Goal: Information Seeking & Learning: Learn about a topic

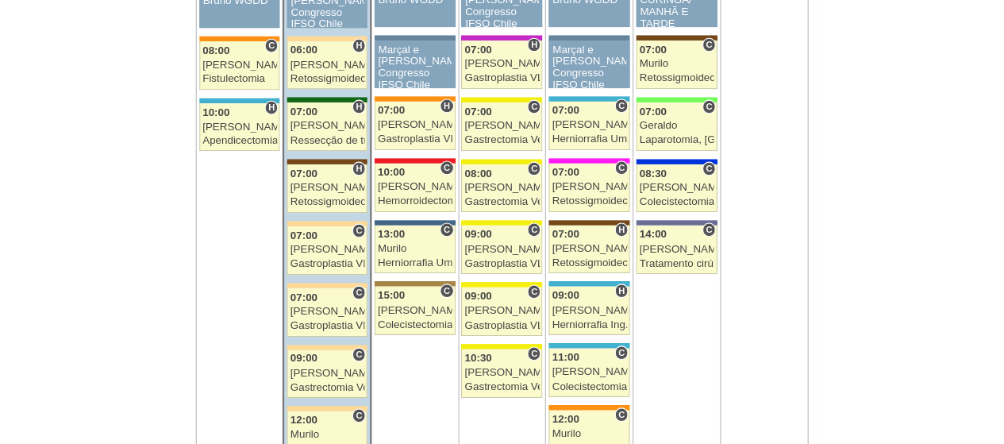
scroll to position [1046, 0]
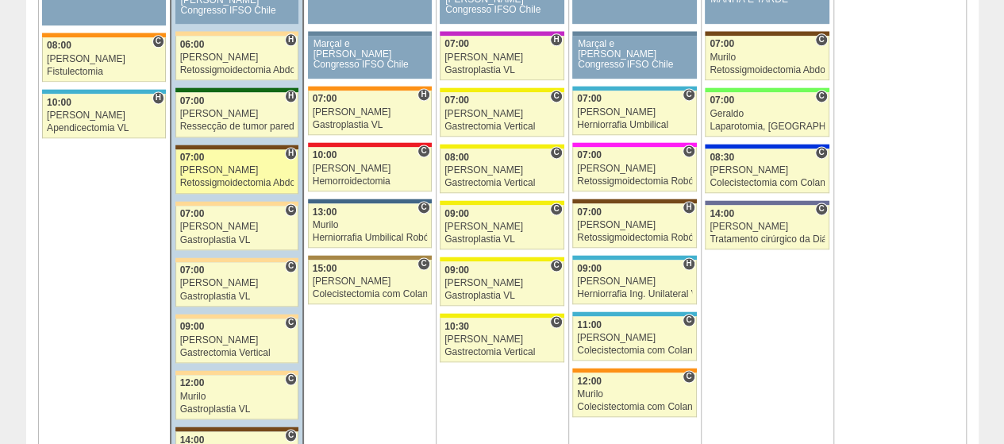
click at [254, 152] on div "07:00" at bounding box center [237, 157] width 114 height 10
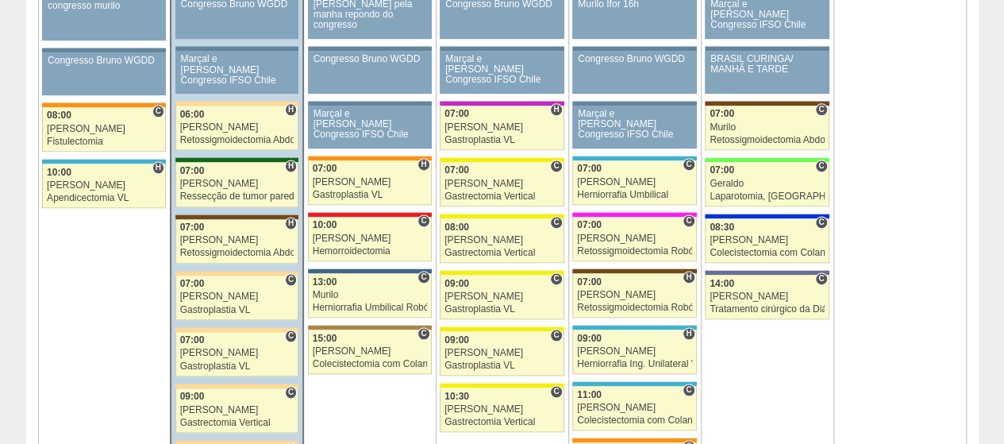
scroll to position [976, 0]
click at [208, 171] on link "88297 Luiz Guilherme H 07:00 Luiz Guilherme Ressecção de tumor parede abdominal…" at bounding box center [236, 184] width 123 height 44
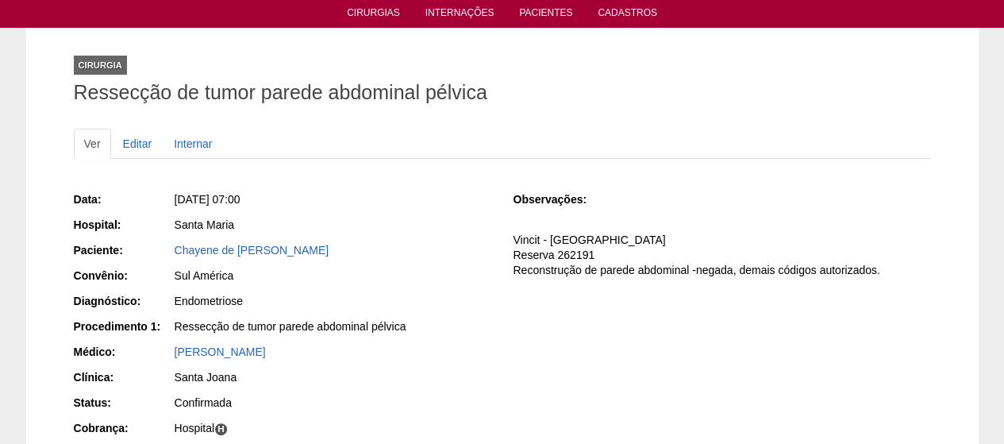
scroll to position [79, 0]
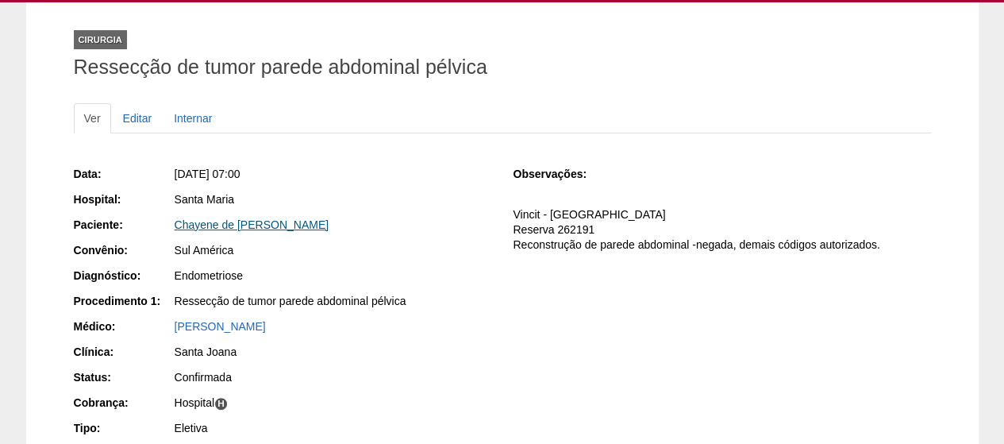
click at [241, 220] on link "Chayene de [PERSON_NAME]" at bounding box center [252, 224] width 155 height 13
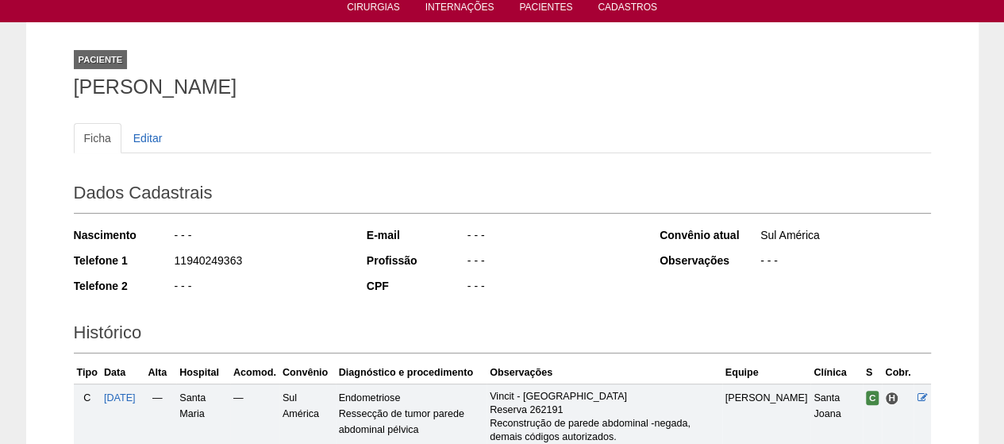
scroll to position [301, 0]
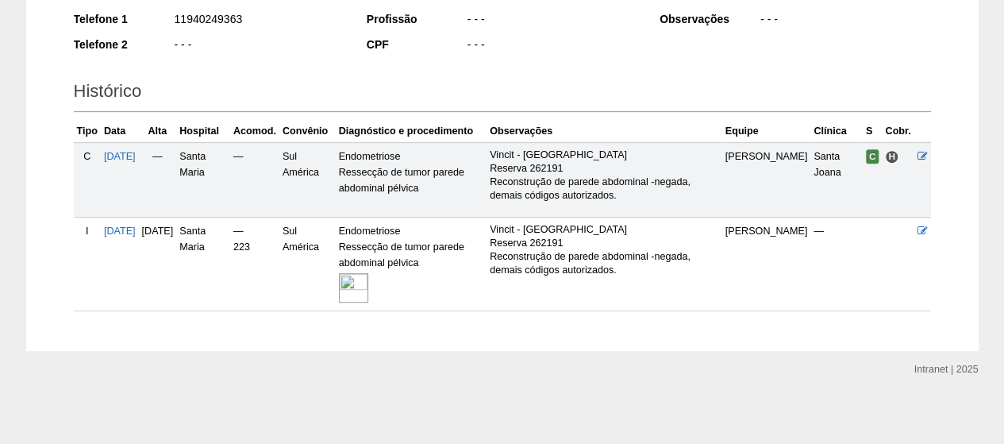
click at [368, 289] on img at bounding box center [353, 287] width 29 height 29
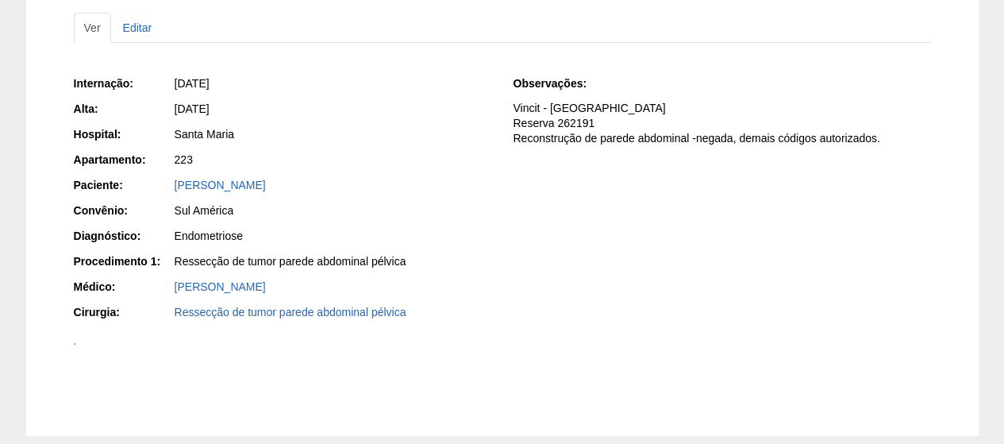
scroll to position [159, 0]
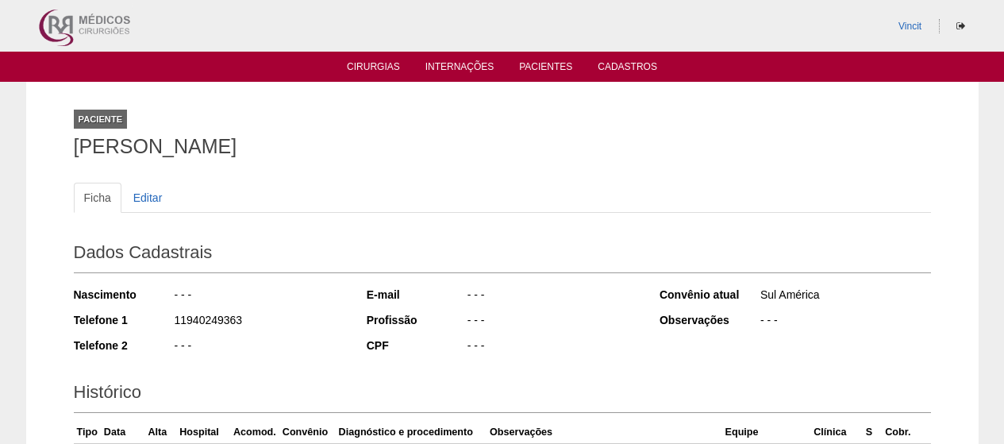
scroll to position [301, 0]
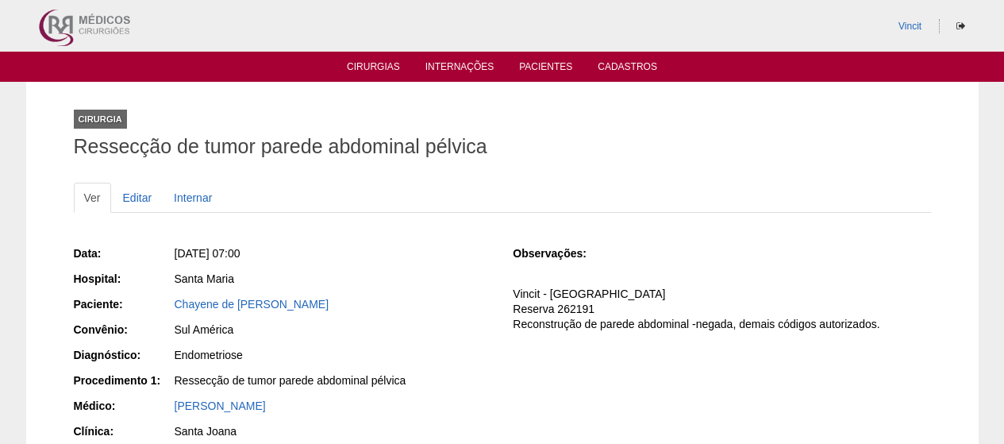
scroll to position [79, 0]
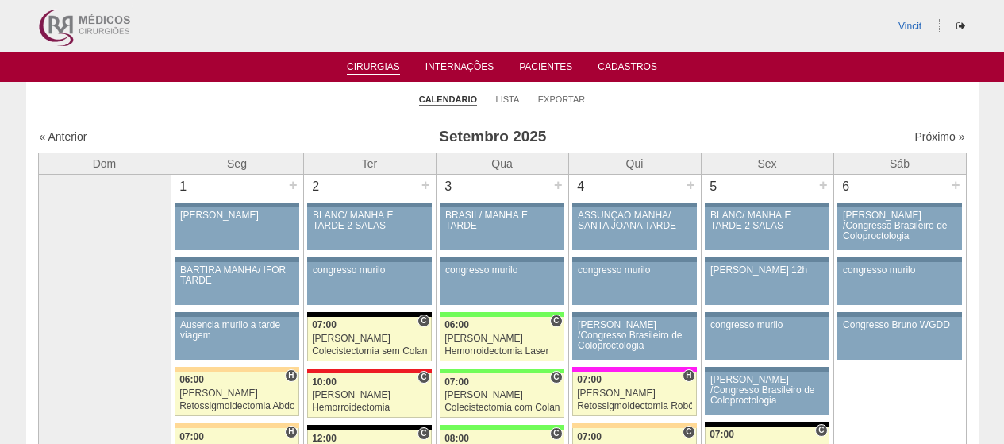
scroll to position [933, 0]
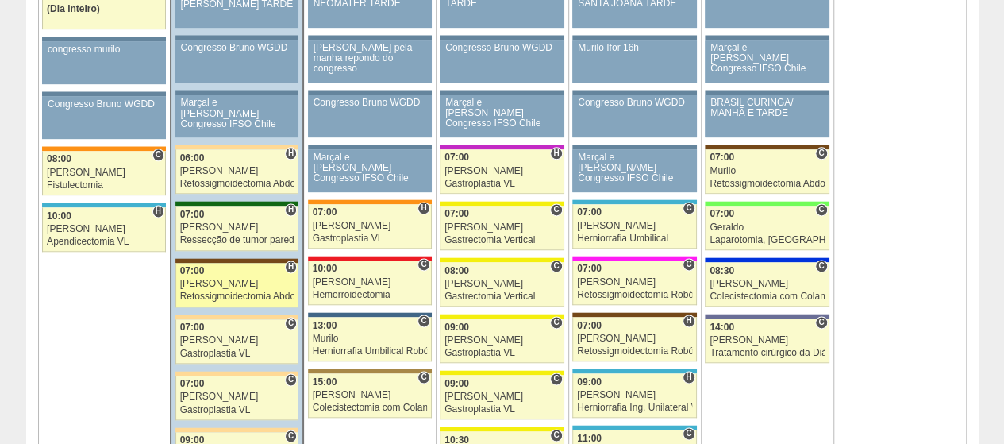
click at [204, 280] on div "[PERSON_NAME]" at bounding box center [237, 284] width 114 height 10
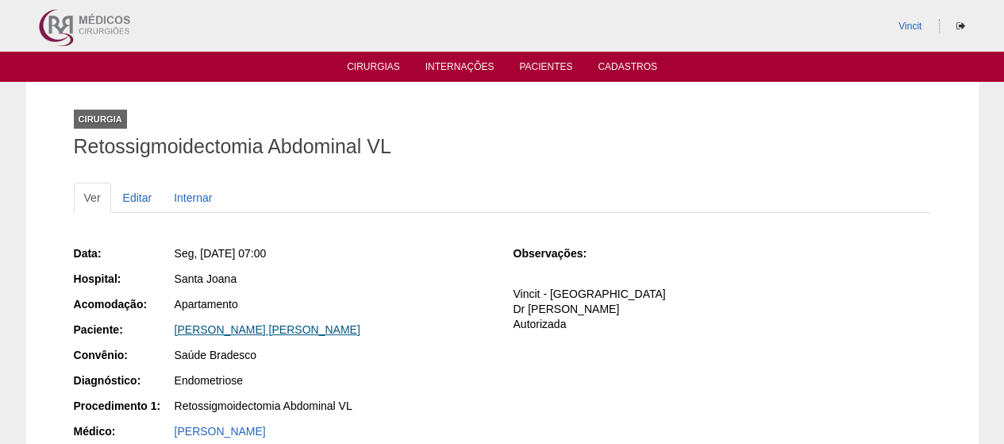
click at [228, 326] on link "[PERSON_NAME]" at bounding box center [268, 329] width 186 height 13
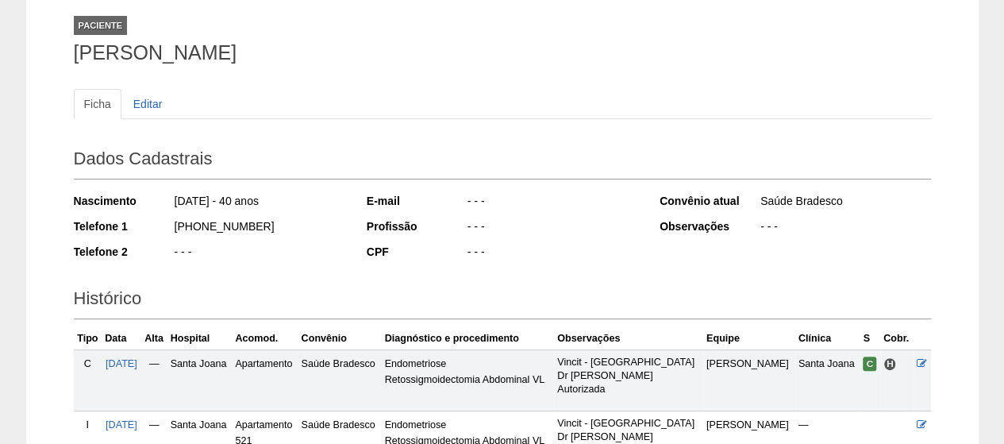
scroll to position [271, 0]
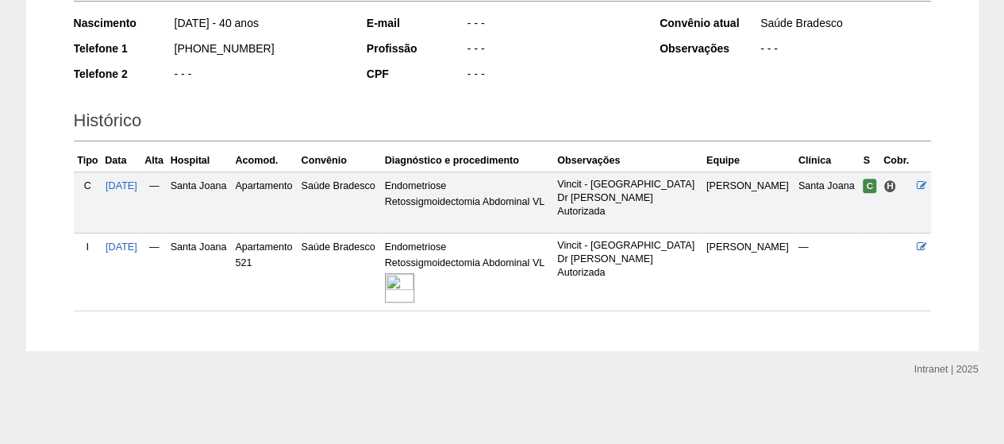
click at [414, 290] on img at bounding box center [399, 287] width 29 height 29
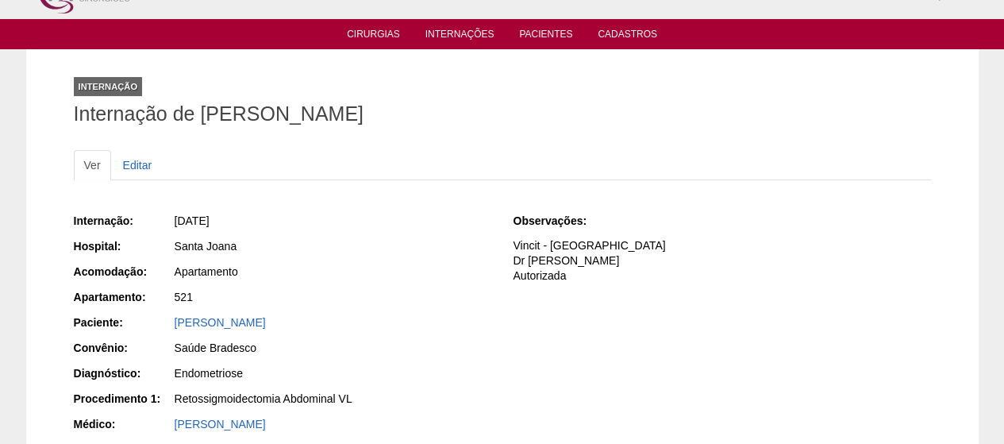
scroll to position [8, 0]
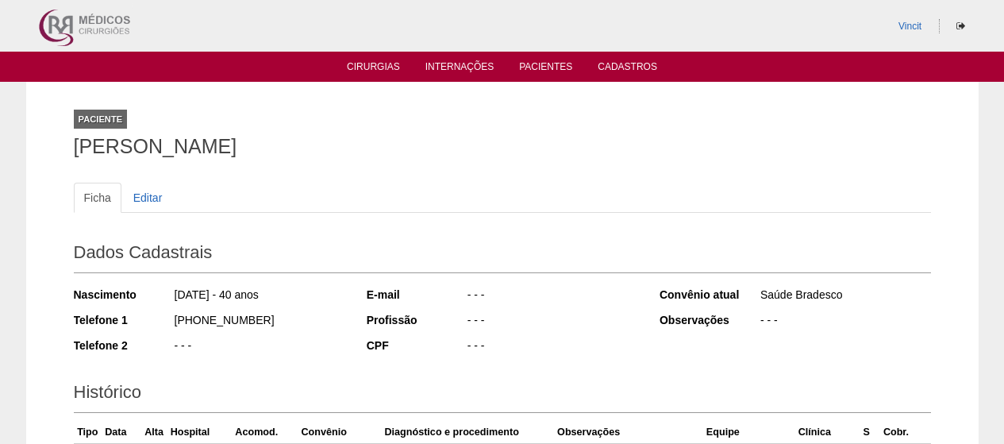
scroll to position [271, 0]
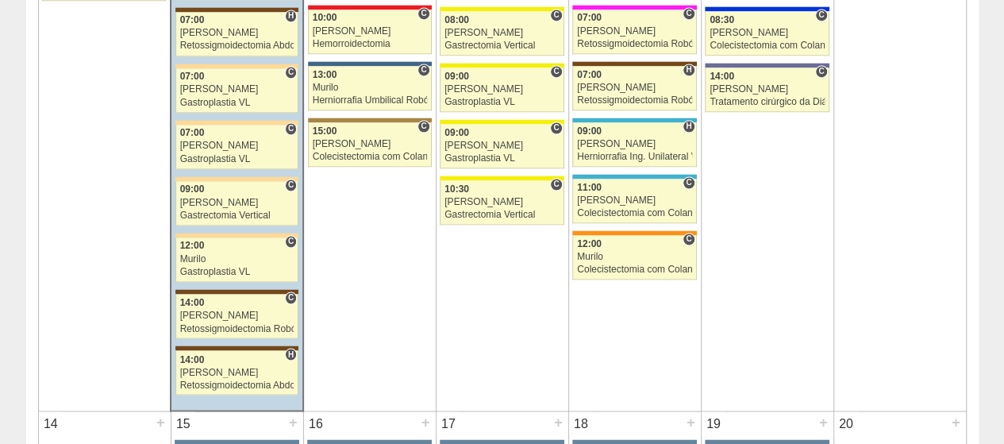
scroll to position [1171, 0]
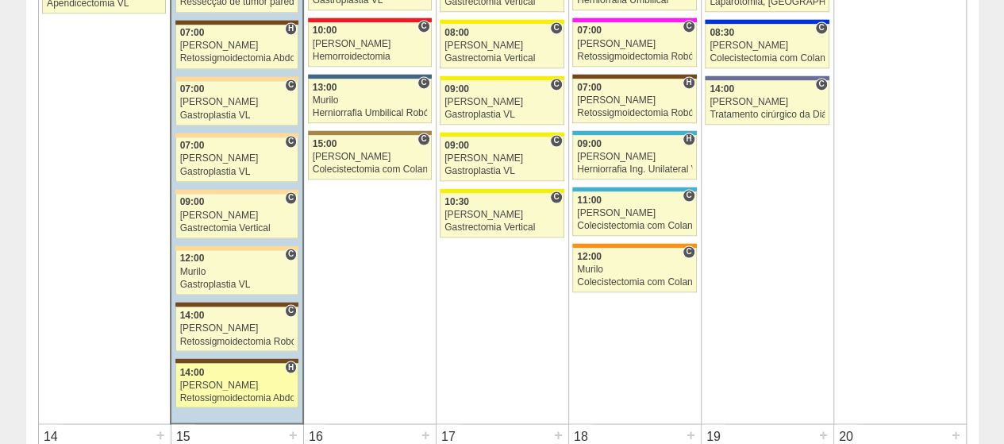
click div "[PERSON_NAME]"
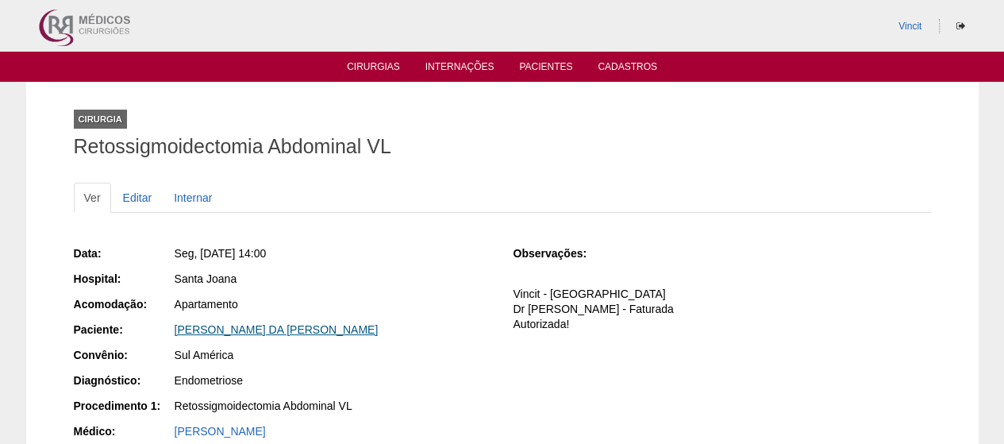
click at [364, 331] on link "[PERSON_NAME] DA [PERSON_NAME]" at bounding box center [277, 329] width 204 height 13
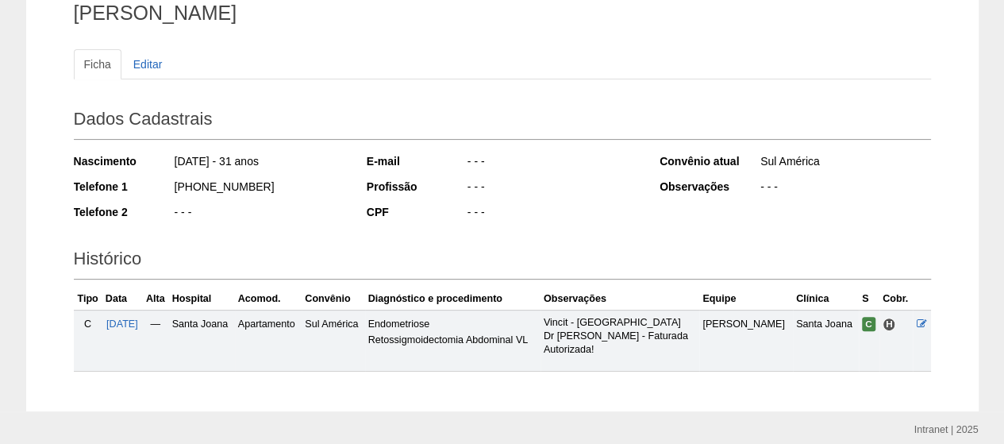
scroll to position [194, 0]
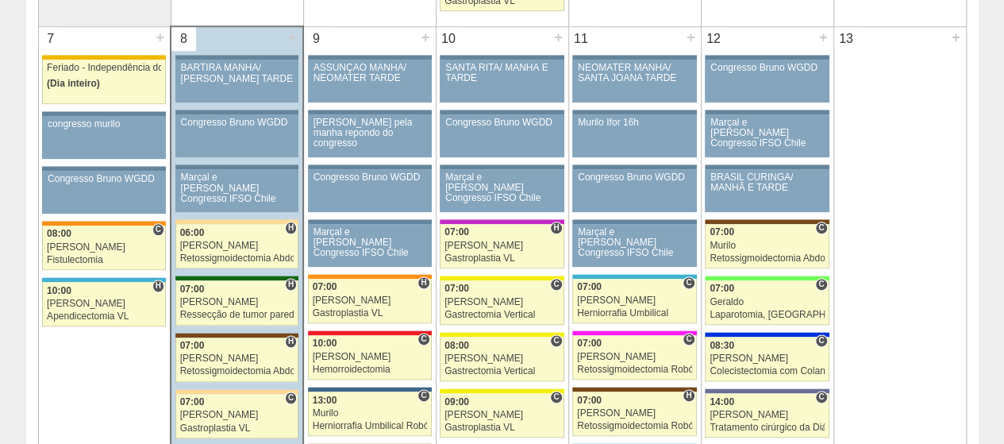
scroll to position [854, 0]
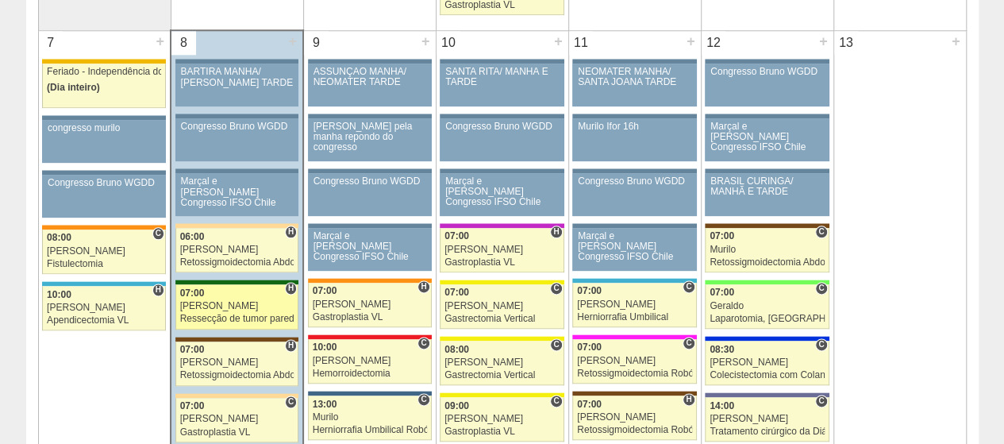
click at [233, 301] on div "[PERSON_NAME]" at bounding box center [237, 306] width 114 height 10
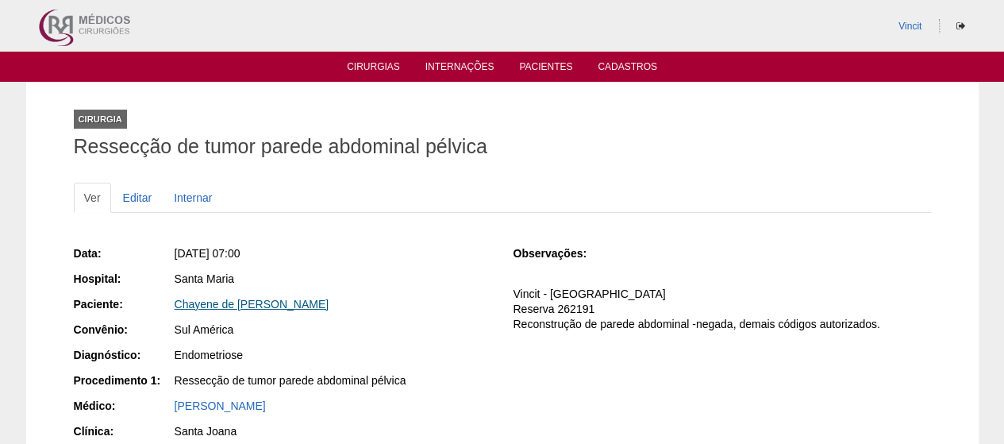
click at [218, 305] on link "Chayene de Lazzari Jardini" at bounding box center [252, 304] width 155 height 13
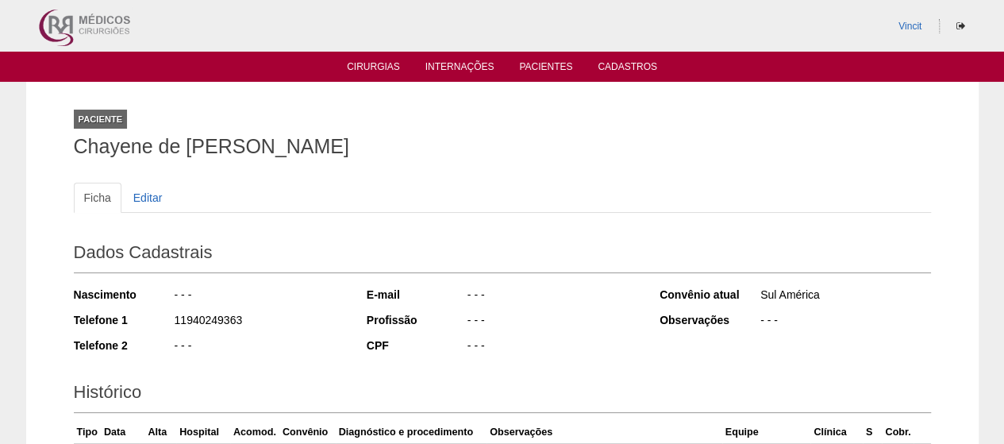
drag, startPoint x: 371, startPoint y: 152, endPoint x: 48, endPoint y: 152, distance: 323.8
click at [48, 152] on div "Paciente Chayene de [PERSON_NAME] Ficha Editar Dados Cadastrais Nascimento - - …" at bounding box center [502, 367] width 952 height 570
copy h1 "Chayene de [PERSON_NAME]"
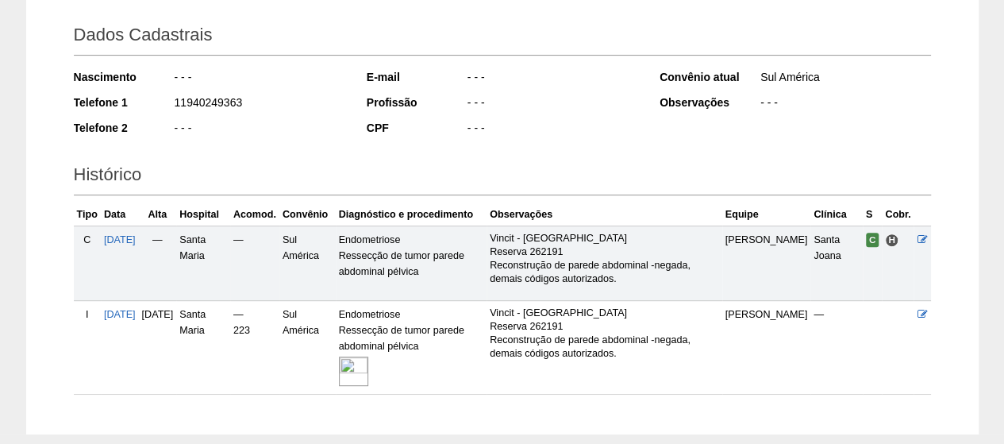
scroll to position [301, 0]
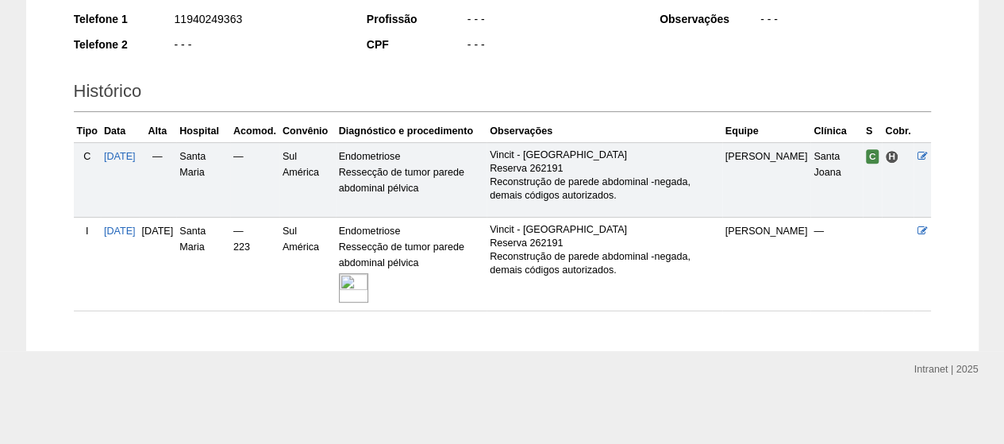
click at [368, 280] on img at bounding box center [353, 287] width 29 height 29
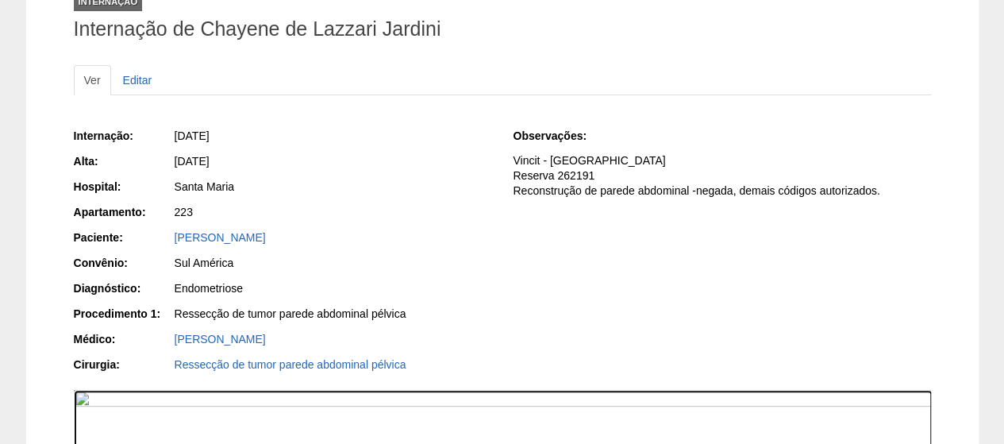
scroll to position [119, 0]
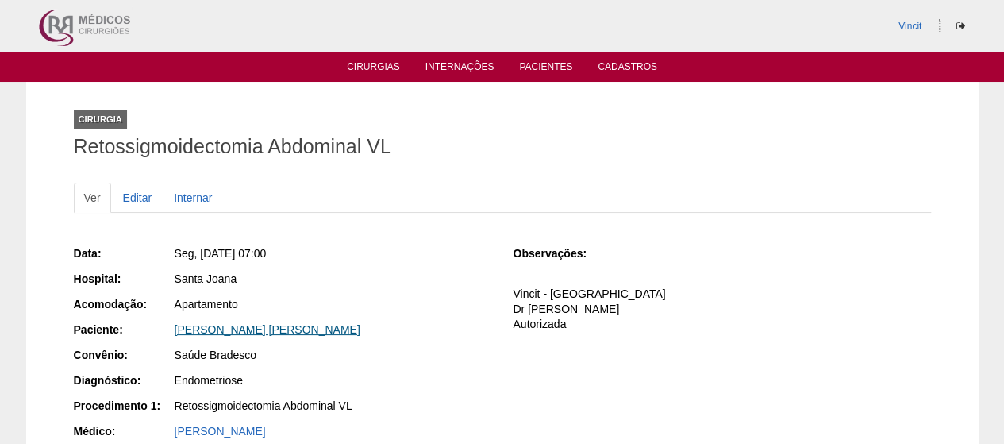
click at [298, 328] on link "[PERSON_NAME] [PERSON_NAME]" at bounding box center [268, 329] width 186 height 13
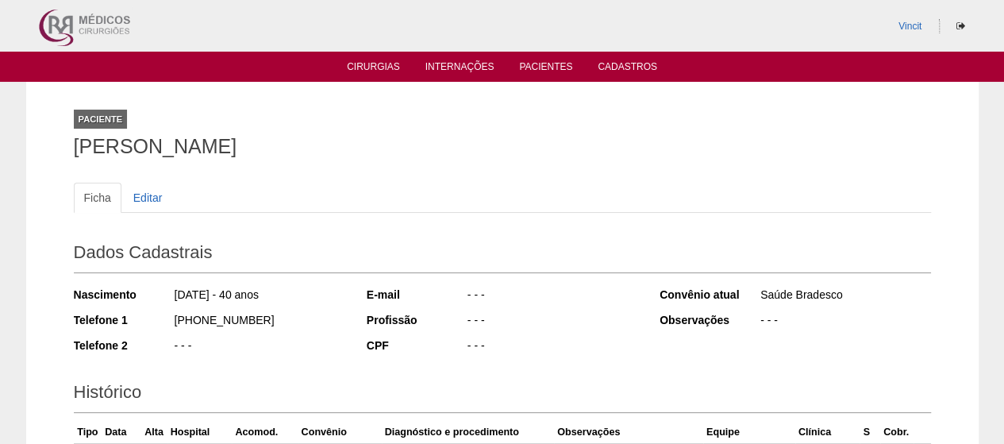
drag, startPoint x: 428, startPoint y: 139, endPoint x: 76, endPoint y: 164, distance: 352.5
click at [76, 164] on div "Paciente ANNY CAROLINE SEIXAS OLIMPIO SILVA" at bounding box center [502, 130] width 857 height 73
copy h1 "[PERSON_NAME]"
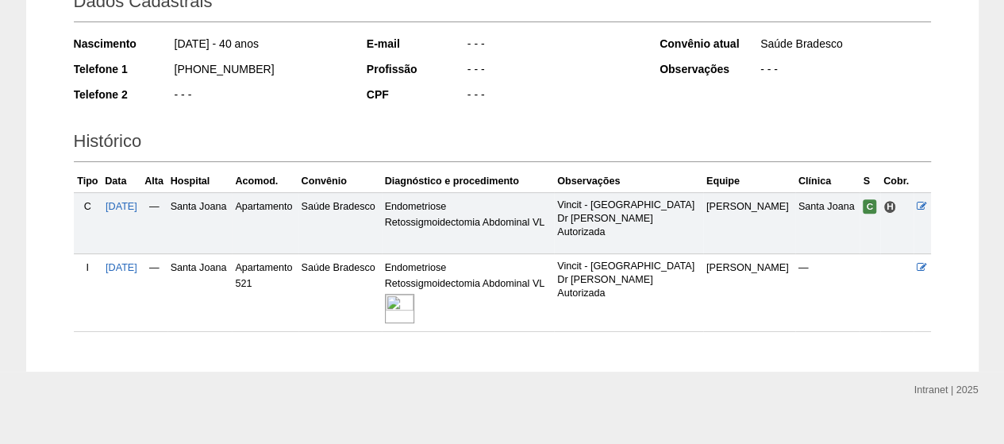
scroll to position [271, 0]
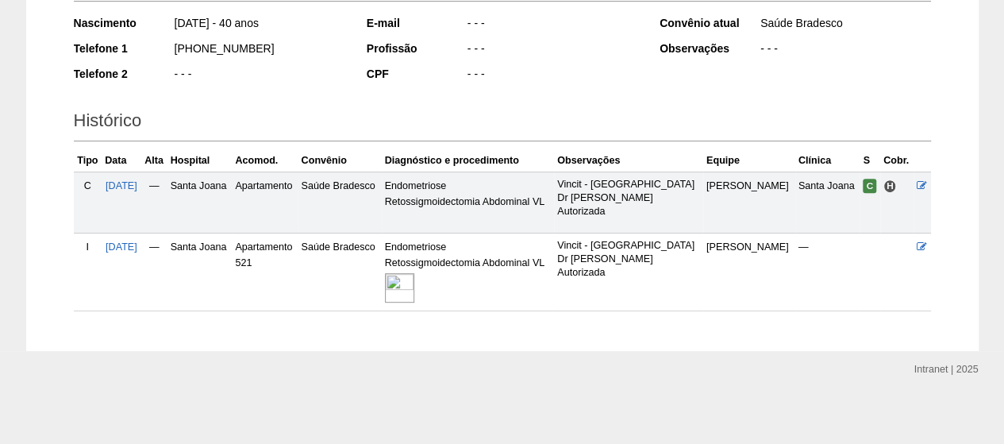
click at [414, 288] on img at bounding box center [399, 287] width 29 height 29
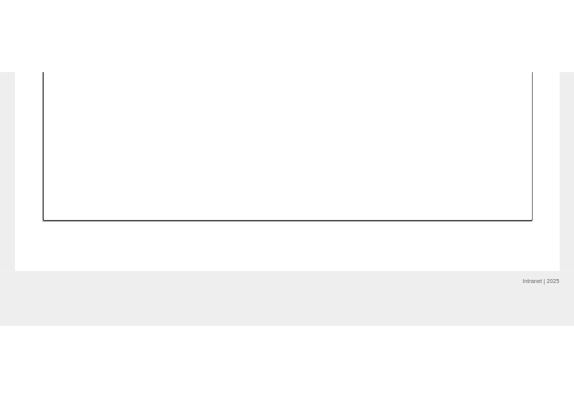
scroll to position [1066, 0]
